Goal: Task Accomplishment & Management: Complete application form

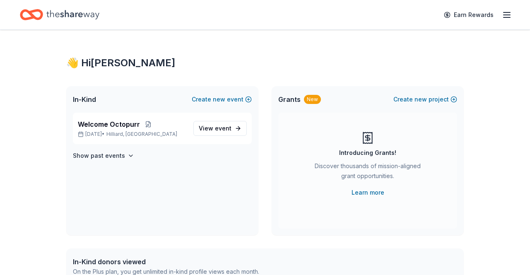
click at [228, 125] on span "event" at bounding box center [223, 128] width 17 height 7
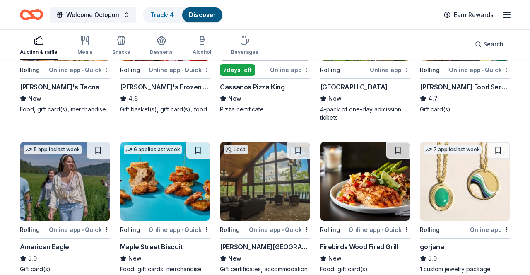
scroll to position [972, 0]
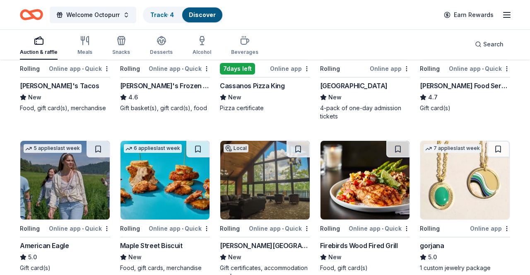
click at [32, 171] on img at bounding box center [64, 180] width 89 height 79
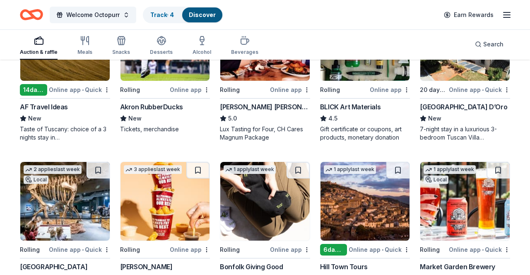
scroll to position [1276, 0]
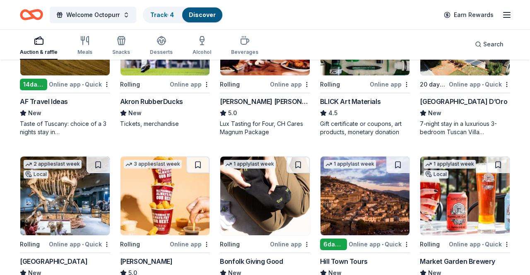
click at [64, 213] on img at bounding box center [64, 196] width 89 height 79
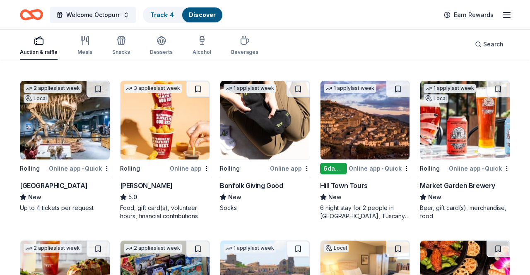
scroll to position [1350, 0]
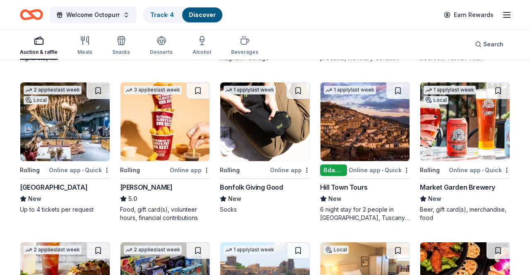
click at [157, 135] on img at bounding box center [165, 121] width 89 height 79
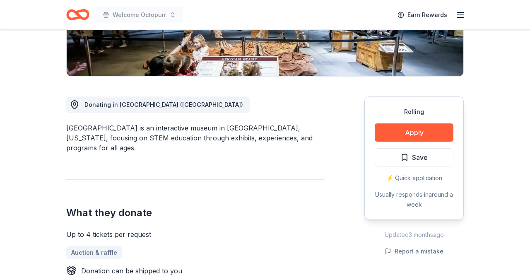
scroll to position [176, 0]
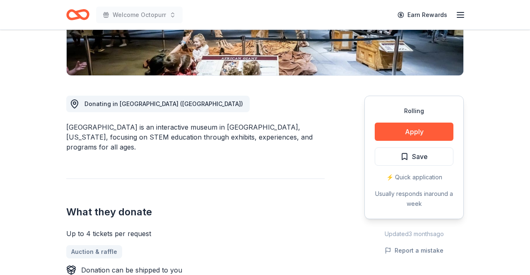
click at [437, 130] on button "Apply" at bounding box center [414, 132] width 79 height 18
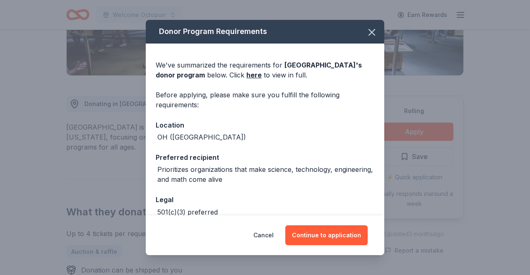
click at [373, 29] on icon "button" at bounding box center [372, 33] width 12 height 12
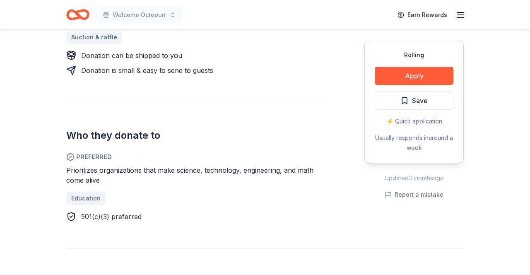
scroll to position [392, 0]
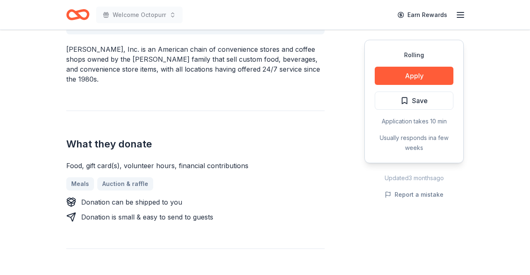
scroll to position [261, 0]
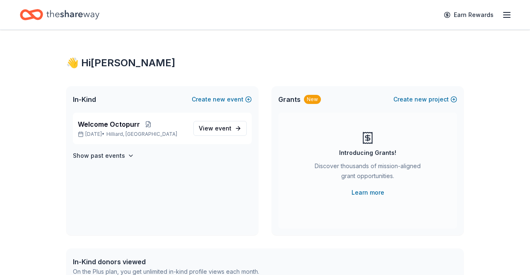
click at [208, 133] on link "View event" at bounding box center [219, 128] width 53 height 15
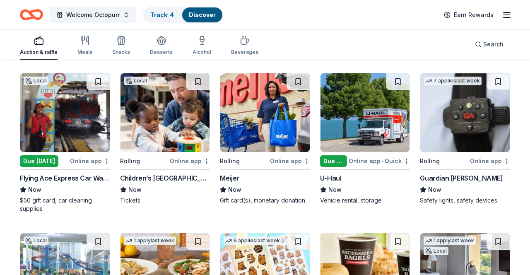
scroll to position [1836, 0]
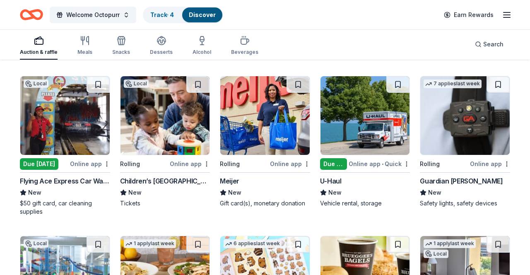
click at [289, 133] on img at bounding box center [264, 115] width 89 height 79
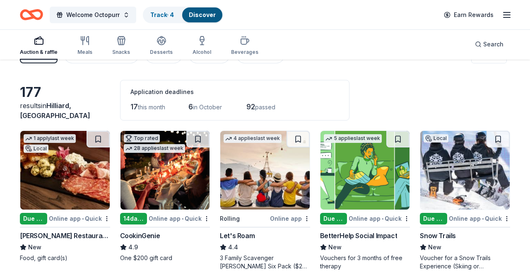
scroll to position [0, 0]
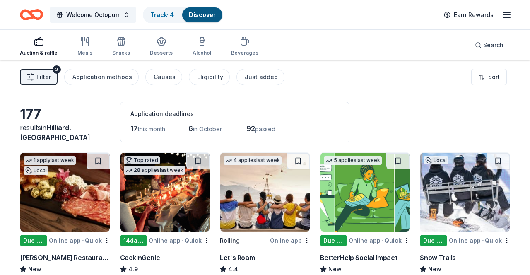
click at [259, 73] on div "Just added" at bounding box center [261, 77] width 33 height 10
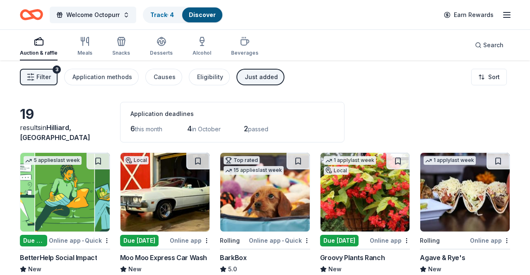
click at [33, 78] on icon "button" at bounding box center [31, 77] width 8 height 8
click at [43, 90] on div "Filter 3 Application methods Causes Eligibility Just added Sort" at bounding box center [265, 76] width 530 height 33
click at [36, 76] on button "Filter 3" at bounding box center [39, 77] width 38 height 17
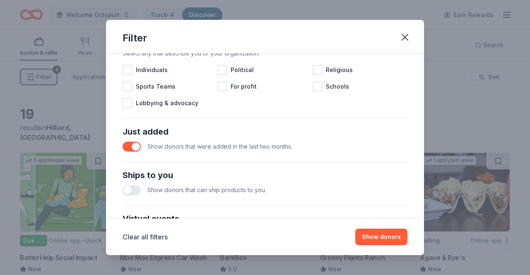
scroll to position [264, 0]
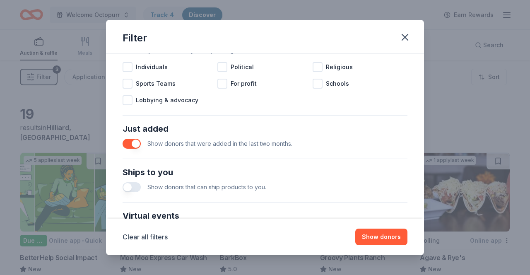
click at [133, 144] on button "button" at bounding box center [132, 144] width 18 height 10
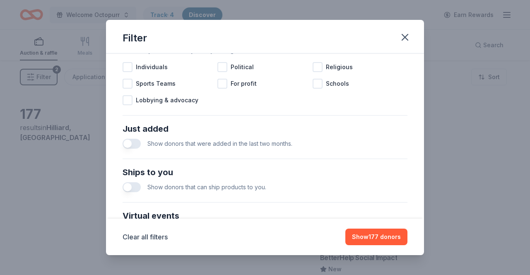
click at [137, 147] on button "button" at bounding box center [132, 144] width 18 height 10
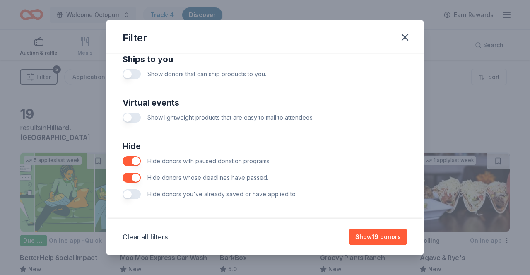
scroll to position [380, 0]
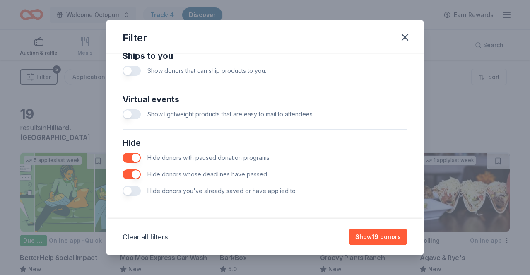
click at [128, 161] on button "button" at bounding box center [132, 158] width 18 height 10
click at [359, 245] on button "Show 19 donors" at bounding box center [378, 237] width 59 height 17
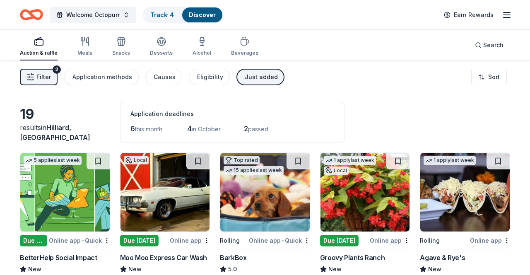
click at [90, 74] on div "Application methods" at bounding box center [103, 77] width 60 height 10
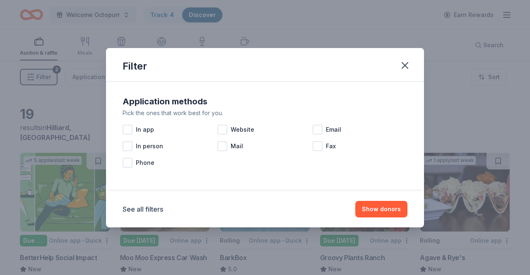
click at [404, 70] on icon "button" at bounding box center [405, 66] width 12 height 12
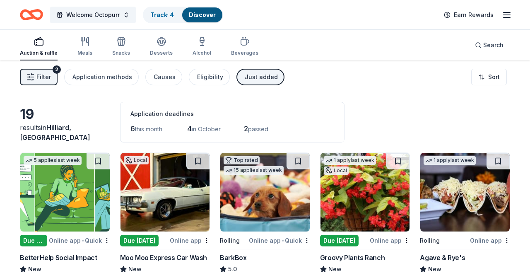
click at [200, 73] on div "Eligibility" at bounding box center [210, 77] width 26 height 10
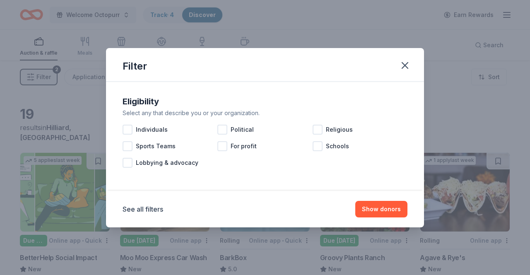
click at [141, 213] on button "See all filters" at bounding box center [143, 209] width 41 height 10
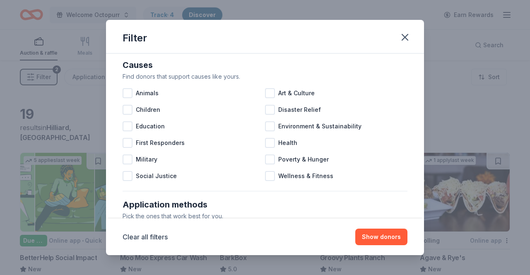
scroll to position [104, 0]
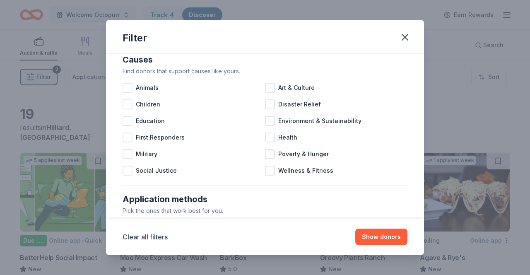
click at [131, 92] on div at bounding box center [128, 88] width 10 height 10
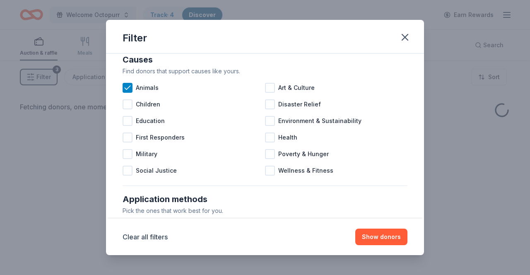
click at [375, 237] on button "Show donors" at bounding box center [381, 237] width 52 height 17
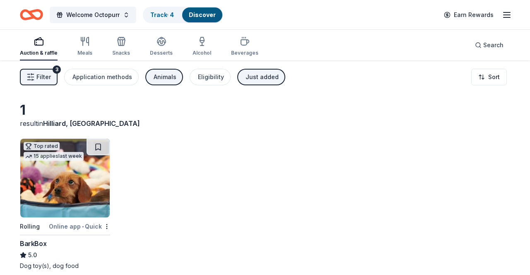
click at [160, 85] on button "Animals" at bounding box center [164, 77] width 38 height 17
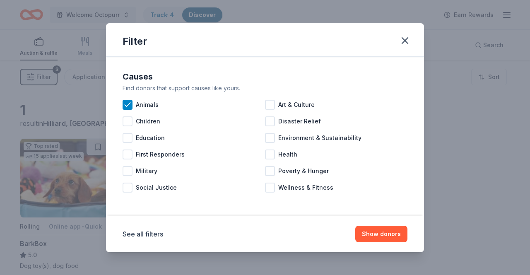
click at [128, 101] on icon at bounding box center [127, 105] width 8 height 8
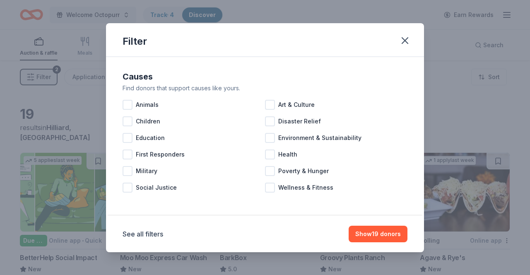
click at [405, 46] on icon "button" at bounding box center [405, 41] width 12 height 12
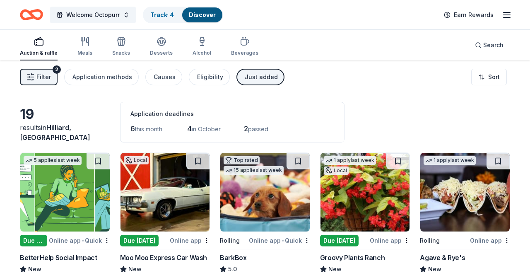
click at [239, 77] on button "Just added" at bounding box center [261, 77] width 48 height 17
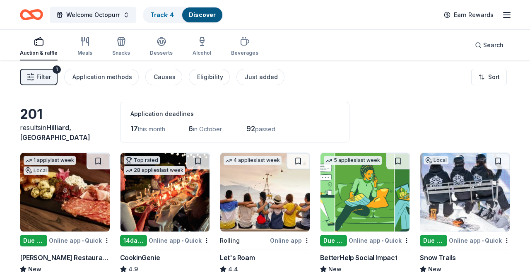
click at [33, 74] on icon "button" at bounding box center [31, 77] width 8 height 8
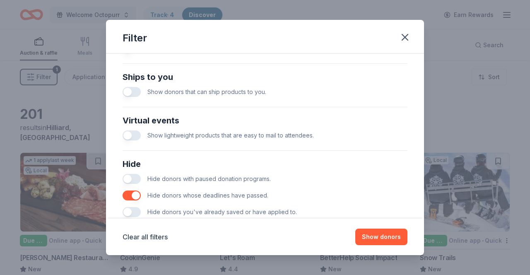
scroll to position [380, 0]
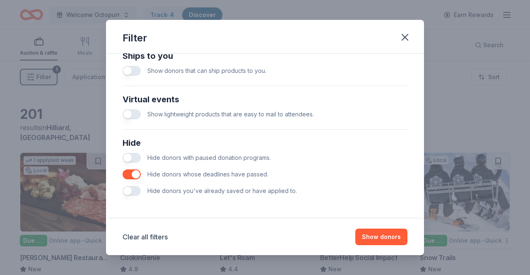
click at [136, 172] on button "button" at bounding box center [132, 174] width 18 height 10
click at [397, 40] on button "button" at bounding box center [405, 37] width 18 height 18
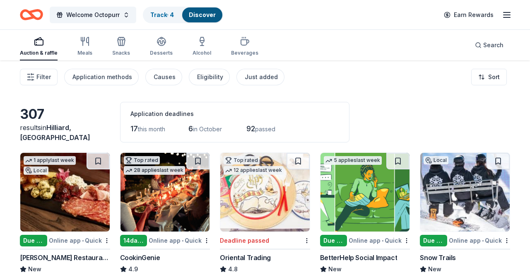
click at [42, 72] on span "Filter" at bounding box center [43, 77] width 15 height 10
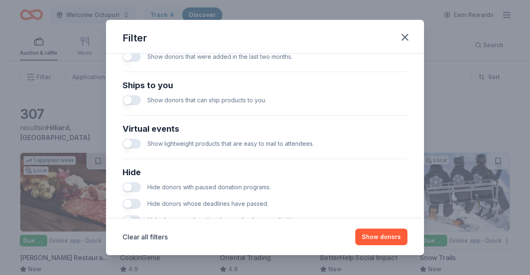
scroll to position [380, 0]
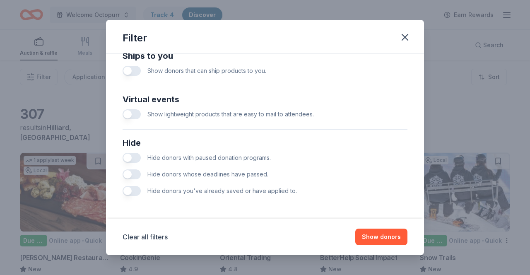
click at [135, 179] on button "button" at bounding box center [132, 174] width 18 height 10
click at [404, 43] on icon "button" at bounding box center [405, 37] width 12 height 12
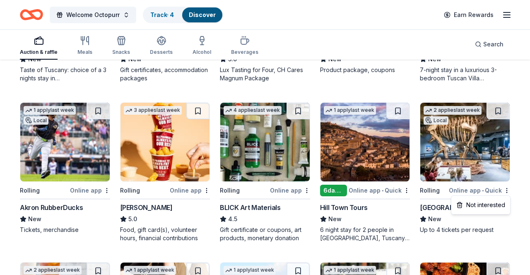
scroll to position [1343, 0]
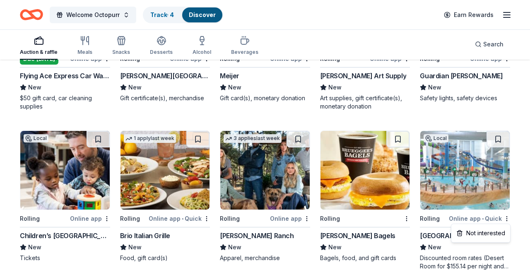
scroll to position [1984, 0]
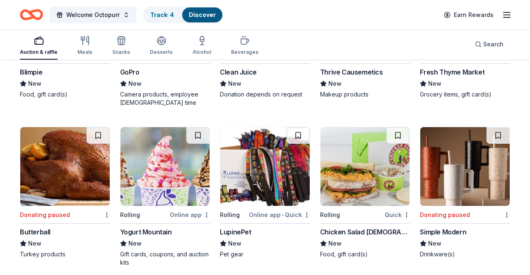
scroll to position [3756, 0]
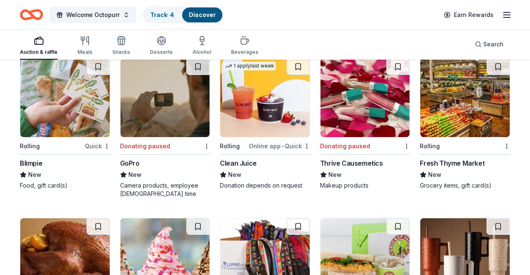
click at [475, 117] on img at bounding box center [465, 97] width 89 height 79
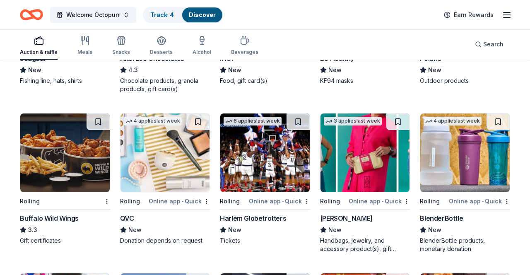
scroll to position [5124, 0]
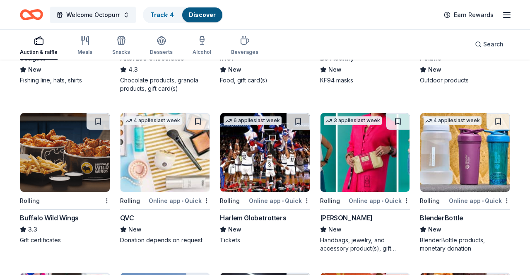
click at [56, 168] on img at bounding box center [64, 152] width 89 height 79
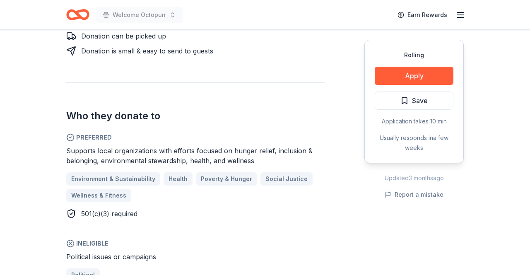
scroll to position [435, 0]
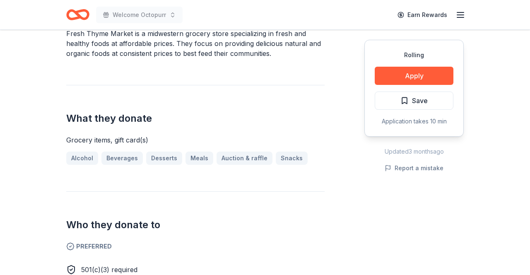
scroll to position [289, 0]
click at [439, 74] on button "Apply" at bounding box center [414, 76] width 79 height 18
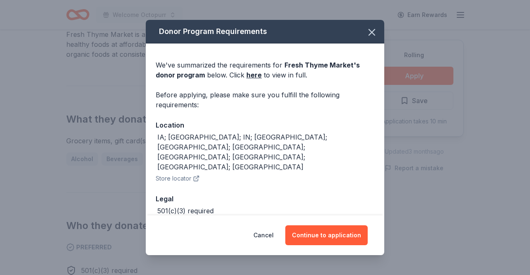
click at [344, 230] on button "Continue to application" at bounding box center [326, 235] width 82 height 20
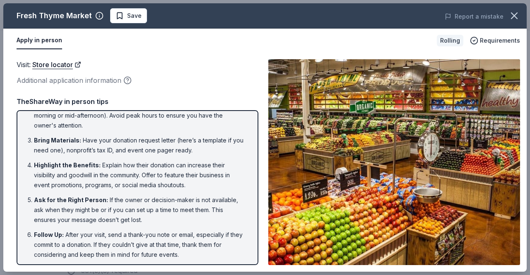
scroll to position [44, 0]
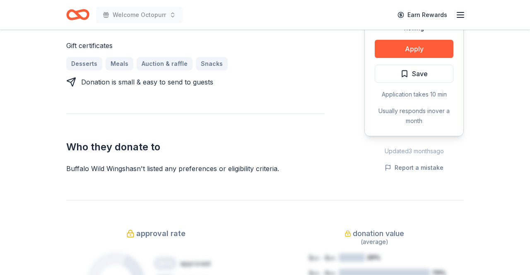
scroll to position [355, 0]
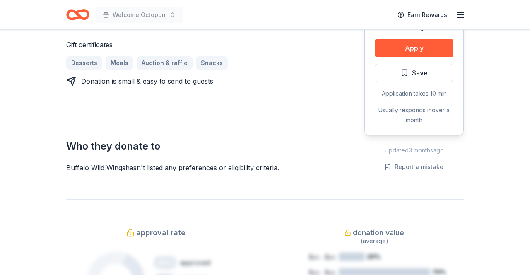
click at [414, 50] on button "Apply" at bounding box center [414, 48] width 79 height 18
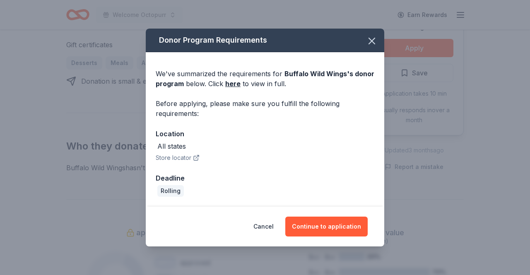
click at [230, 89] on link "here" at bounding box center [232, 84] width 15 height 10
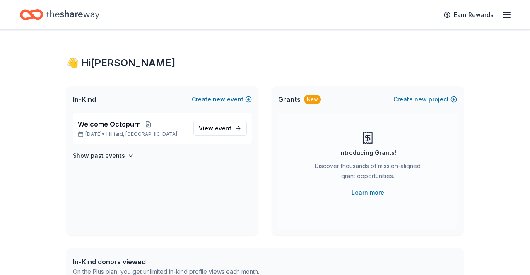
click at [212, 121] on link "View event" at bounding box center [219, 128] width 53 height 15
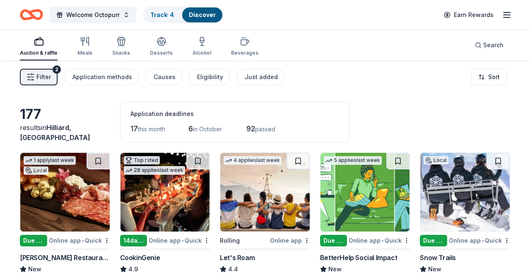
click at [44, 75] on span "Filter" at bounding box center [43, 77] width 15 height 10
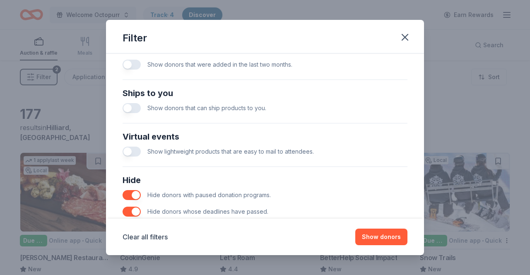
scroll to position [380, 0]
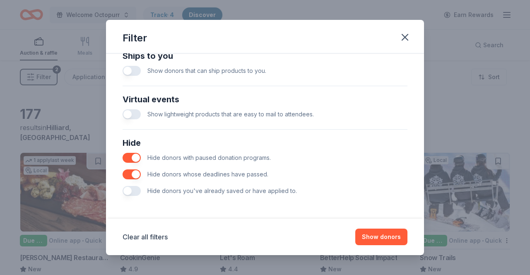
click at [130, 161] on button "button" at bounding box center [132, 158] width 18 height 10
click at [133, 162] on button "button" at bounding box center [132, 158] width 18 height 10
click at [362, 237] on button "Show 177 donors" at bounding box center [377, 237] width 62 height 17
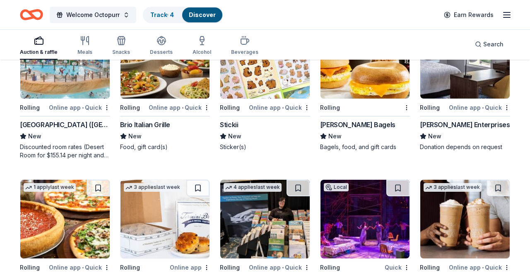
scroll to position [2136, 0]
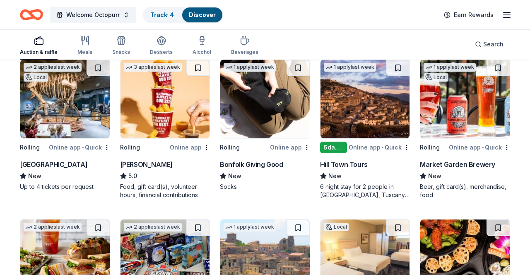
scroll to position [1381, 0]
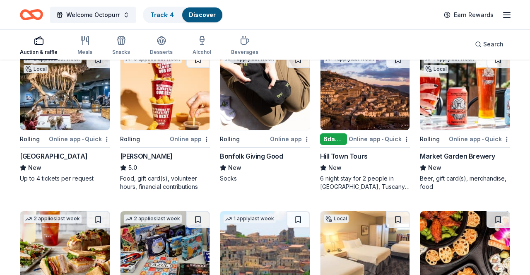
click at [54, 100] on img at bounding box center [64, 90] width 89 height 79
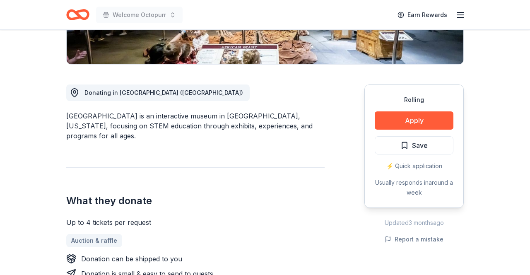
scroll to position [189, 0]
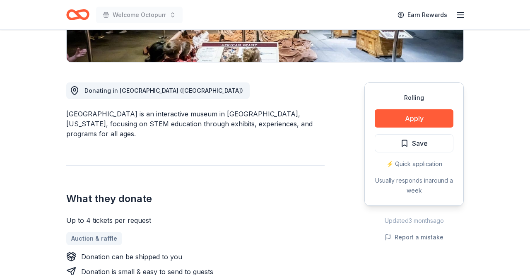
click at [402, 125] on button "Apply" at bounding box center [414, 118] width 79 height 18
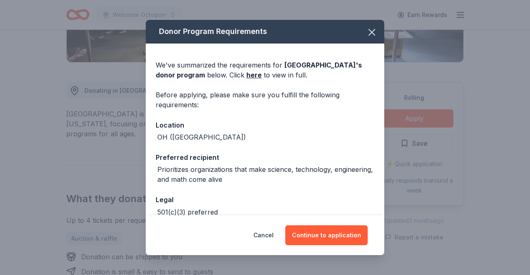
click at [314, 245] on button "Continue to application" at bounding box center [326, 235] width 82 height 20
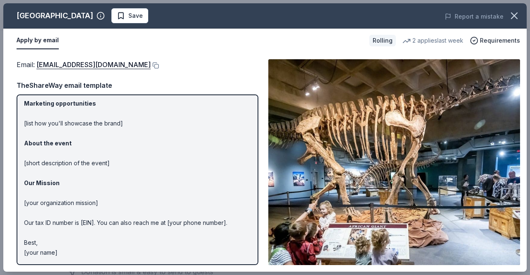
scroll to position [0, 0]
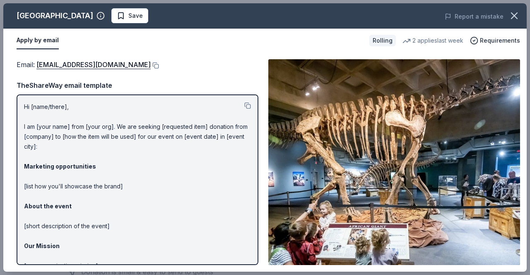
click at [99, 65] on link "[EMAIL_ADDRESS][DOMAIN_NAME]" at bounding box center [93, 64] width 114 height 11
